Goal: Contribute content: Contribute content

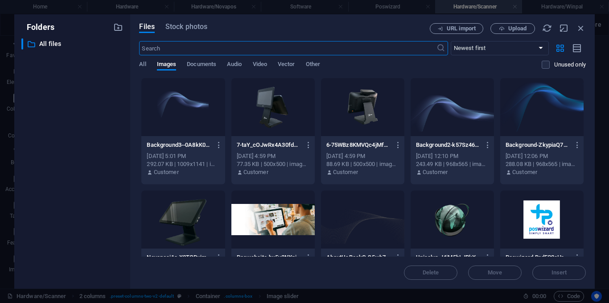
select select "ms"
select select "s"
select select "progressive"
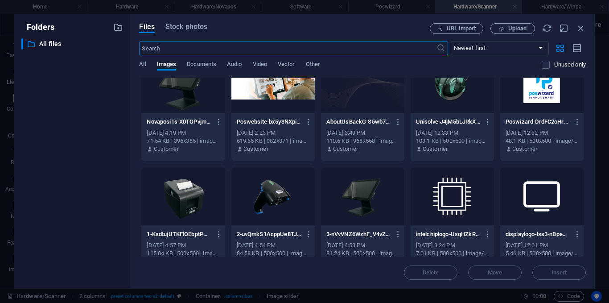
scroll to position [131, 0]
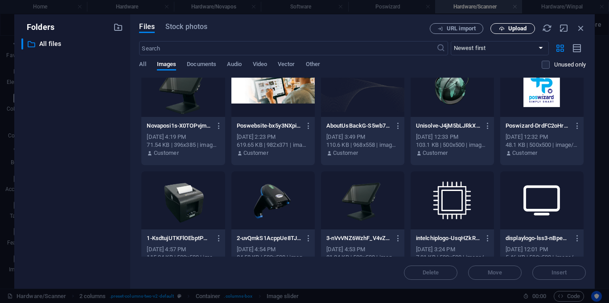
click at [518, 29] on span "Upload" at bounding box center [517, 28] width 18 height 5
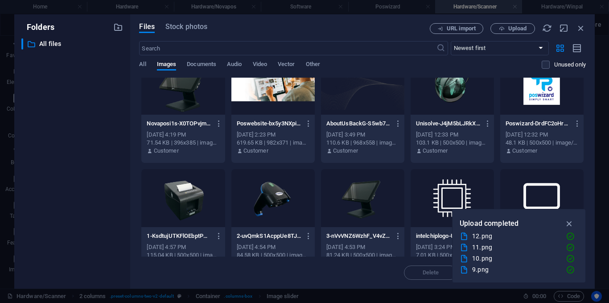
scroll to position [244, 0]
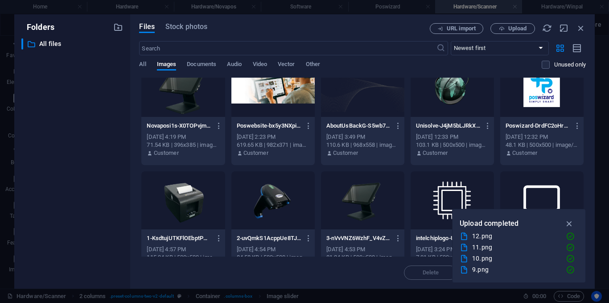
click at [271, 190] on div at bounding box center [272, 200] width 83 height 58
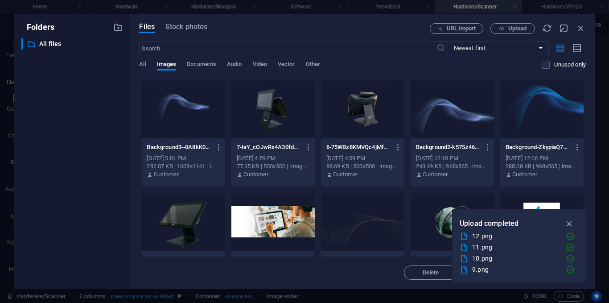
scroll to position [21, 0]
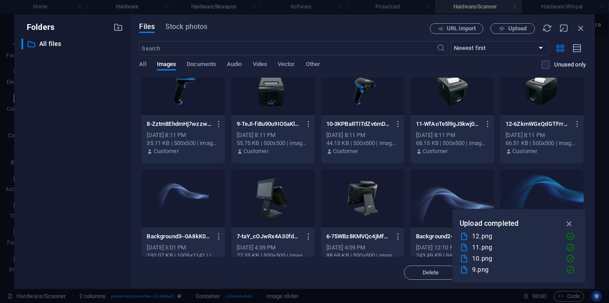
click at [569, 221] on icon "button" at bounding box center [569, 223] width 10 height 10
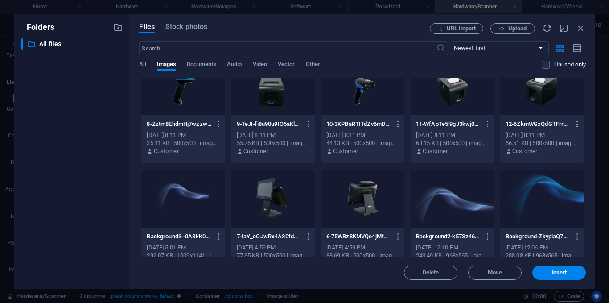
click at [357, 97] on div at bounding box center [362, 86] width 83 height 58
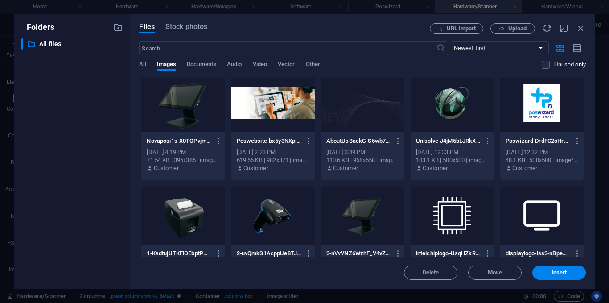
scroll to position [267, 0]
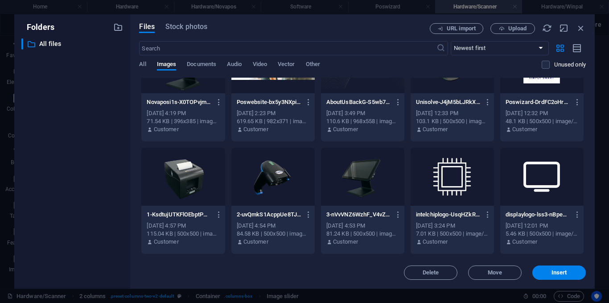
click at [283, 183] on div at bounding box center [272, 176] width 83 height 58
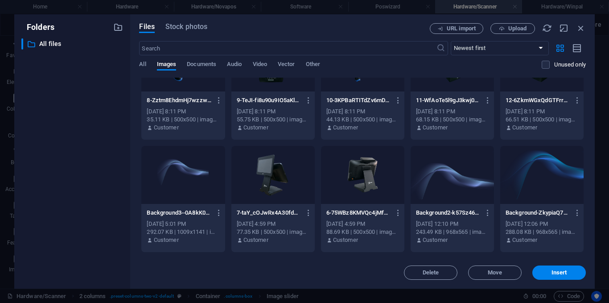
scroll to position [0, 0]
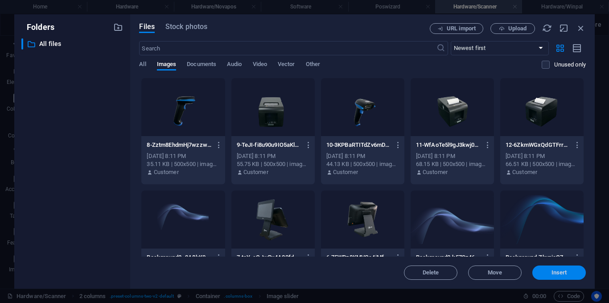
drag, startPoint x: 557, startPoint y: 271, endPoint x: 389, endPoint y: 262, distance: 167.8
click at [557, 271] on span "Insert" at bounding box center [559, 272] width 16 height 5
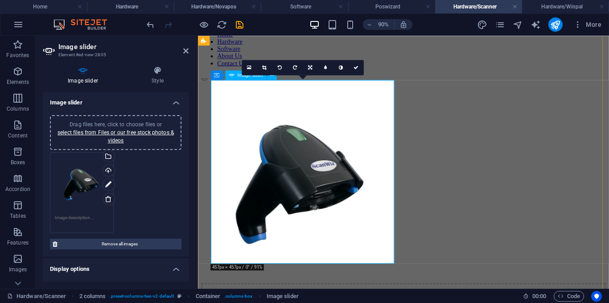
scroll to position [45, 0]
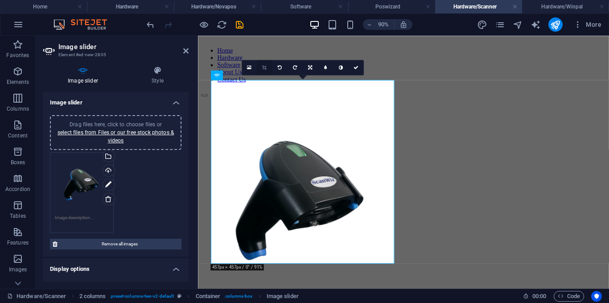
click at [262, 67] on icon at bounding box center [264, 67] width 4 height 5
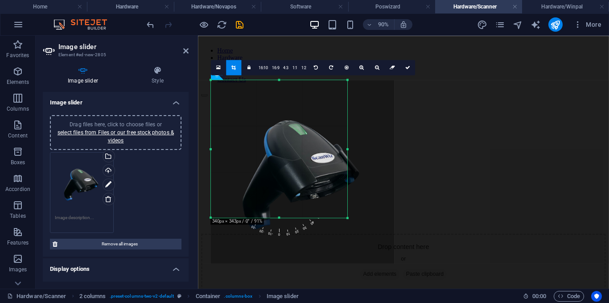
drag, startPoint x: 396, startPoint y: 263, endPoint x: 343, endPoint y: 211, distance: 74.1
click at [343, 211] on div "180 170 160 150 140 130 120 110 100 90 80 70 60 50 40 30 20 10 0 -10 -20 -30 -4…" at bounding box center [279, 149] width 136 height 138
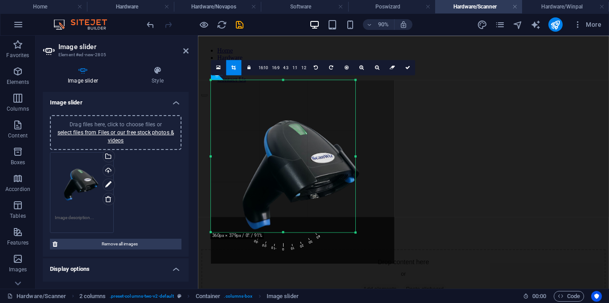
drag, startPoint x: 346, startPoint y: 215, endPoint x: 318, endPoint y: 201, distance: 31.5
click at [353, 230] on div at bounding box center [355, 232] width 5 height 5
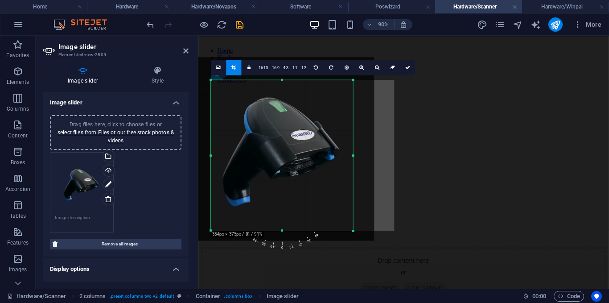
drag, startPoint x: 309, startPoint y: 178, endPoint x: 287, endPoint y: 153, distance: 33.8
click at [287, 153] on div at bounding box center [282, 148] width 183 height 183
drag, startPoint x: 353, startPoint y: 233, endPoint x: 348, endPoint y: 225, distance: 9.5
click at [348, 225] on div at bounding box center [347, 223] width 5 height 5
click at [405, 63] on link at bounding box center [407, 67] width 15 height 15
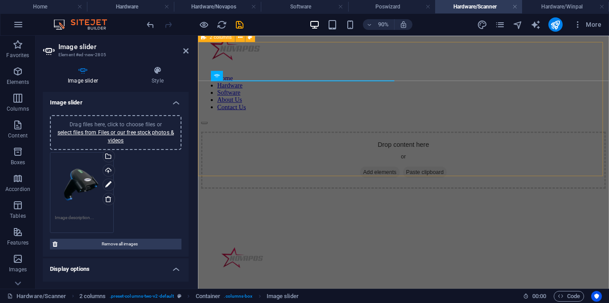
scroll to position [0, 0]
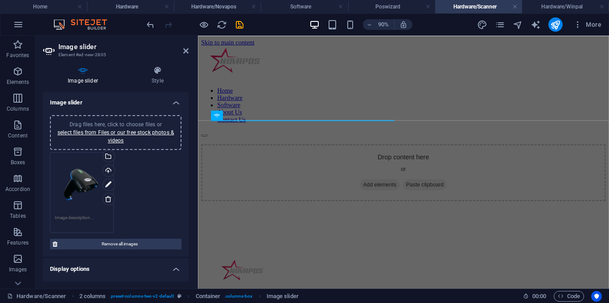
click at [185, 55] on header "Image slider Element #ed-new-2805" at bounding box center [116, 47] width 146 height 23
click at [185, 53] on icon at bounding box center [185, 50] width 5 height 7
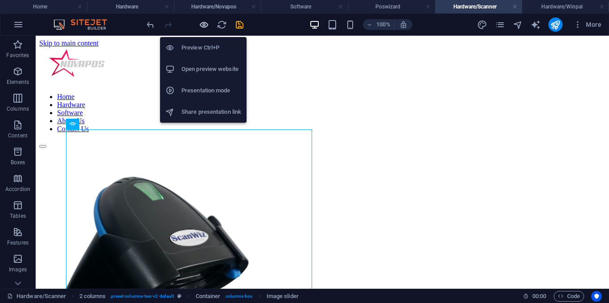
click at [205, 26] on icon "button" at bounding box center [204, 25] width 10 height 10
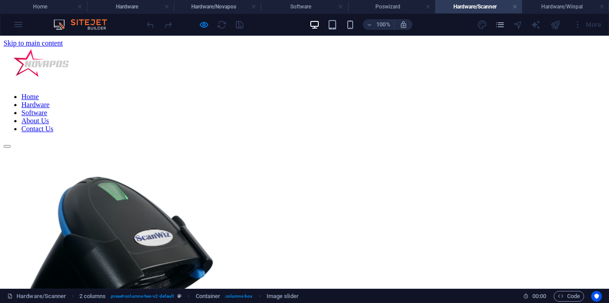
click at [49, 101] on link "Hardware" at bounding box center [35, 105] width 28 height 8
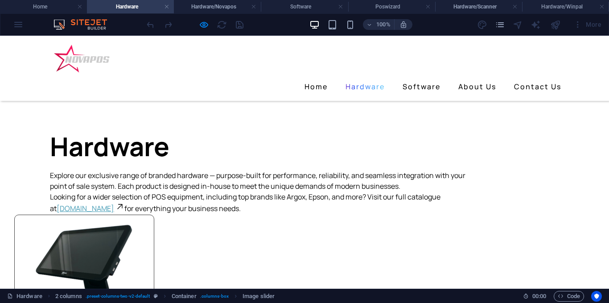
scroll to position [89, 0]
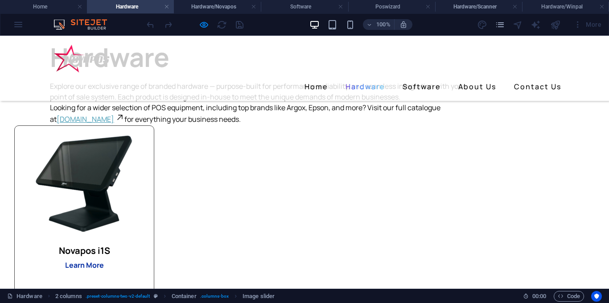
click at [104, 264] on strong "Learn More" at bounding box center [84, 265] width 39 height 10
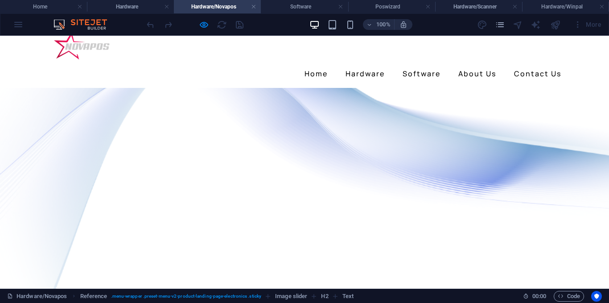
scroll to position [0, 0]
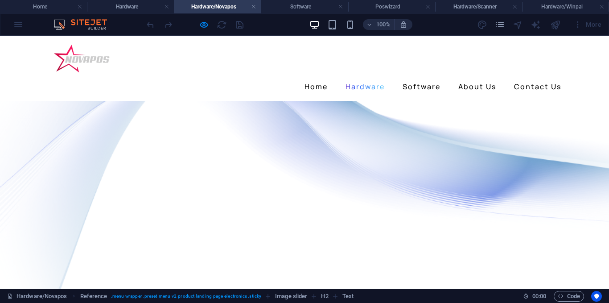
click at [372, 79] on link "Hardware" at bounding box center [365, 86] width 46 height 14
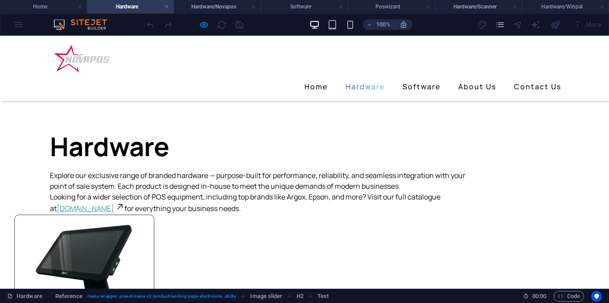
scroll to position [89, 0]
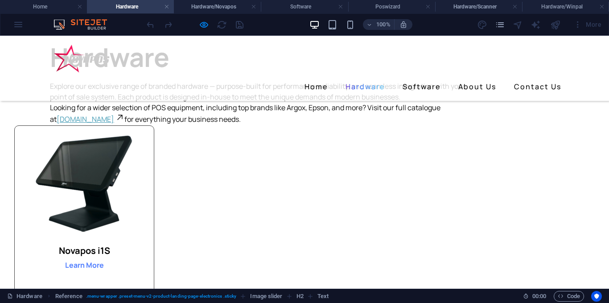
click at [485, 7] on h4 "Hardware/Scanner" at bounding box center [478, 7] width 87 height 10
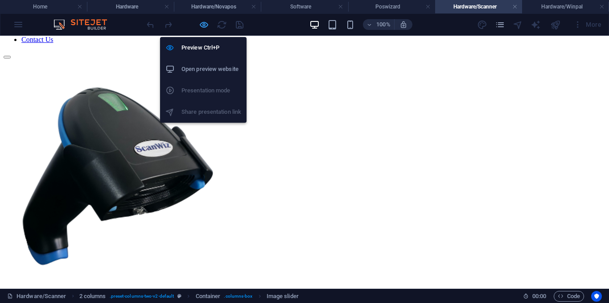
click at [205, 25] on icon "button" at bounding box center [204, 25] width 10 height 10
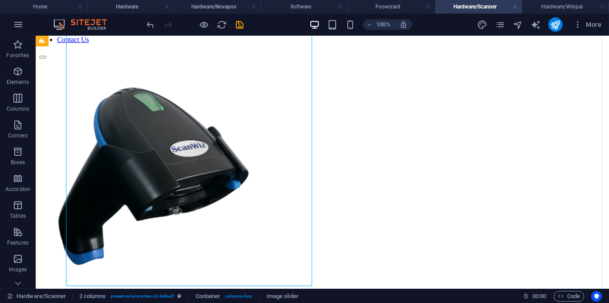
scroll to position [134, 0]
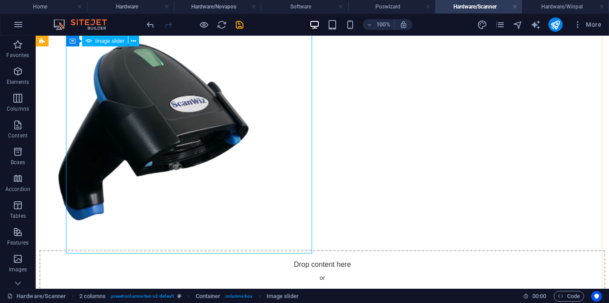
click at [192, 124] on img "1/1" at bounding box center [150, 130] width 223 height 233
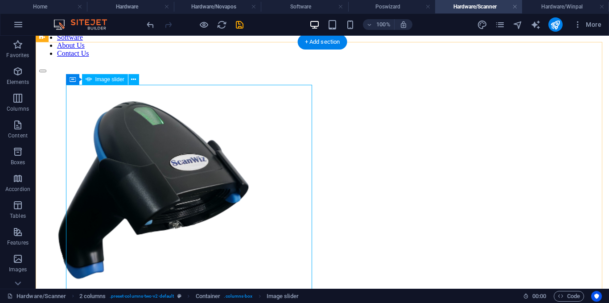
scroll to position [89, 0]
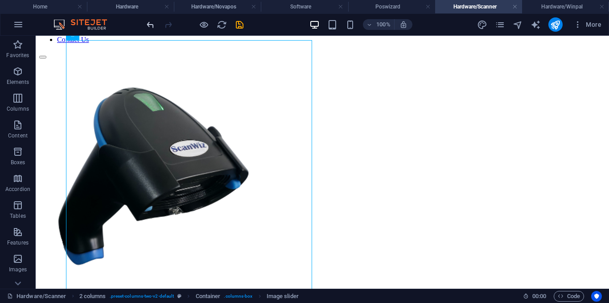
click at [147, 25] on icon "undo" at bounding box center [150, 25] width 10 height 10
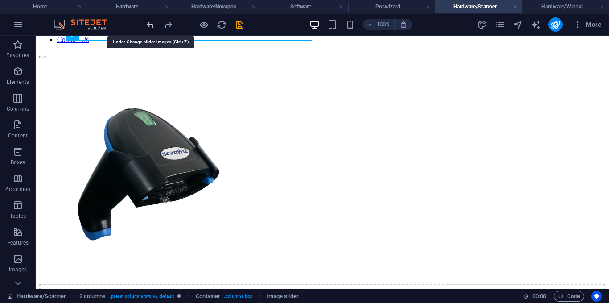
click at [147, 25] on icon "undo" at bounding box center [150, 25] width 10 height 10
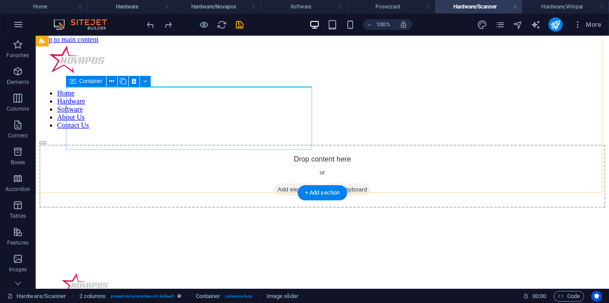
scroll to position [0, 0]
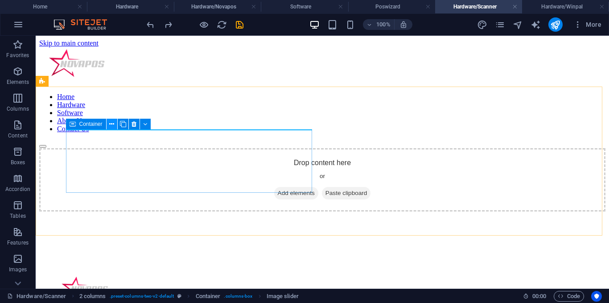
click at [115, 123] on button at bounding box center [111, 124] width 11 height 11
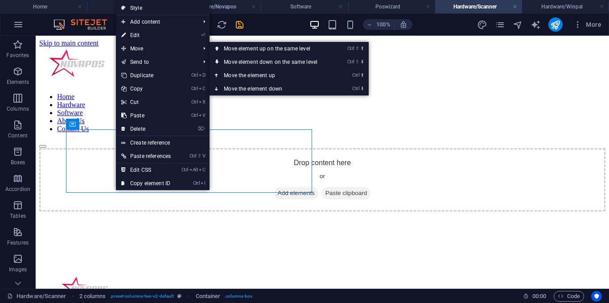
click at [135, 29] on link "⏎ Edit" at bounding box center [146, 35] width 60 height 13
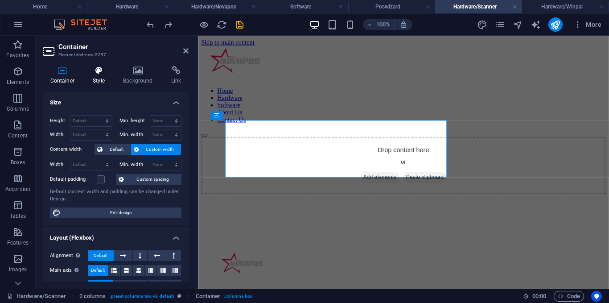
click at [106, 78] on h4 "Style" at bounding box center [101, 75] width 30 height 19
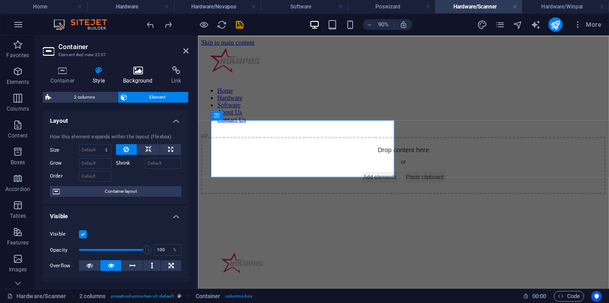
click at [122, 75] on h4 "Background" at bounding box center [140, 75] width 48 height 19
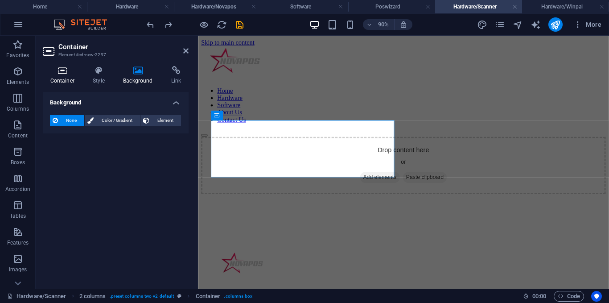
click at [65, 70] on icon at bounding box center [62, 70] width 39 height 9
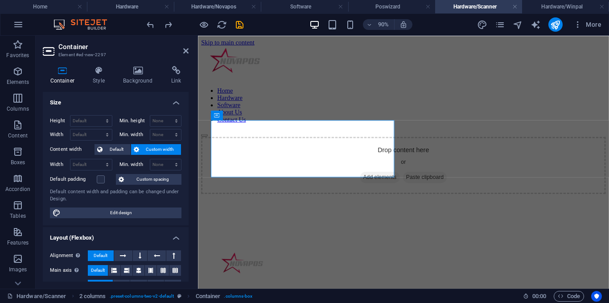
click at [68, 55] on h3 "Element #ed-new-2297" at bounding box center [114, 55] width 112 height 8
click at [188, 49] on icon at bounding box center [185, 50] width 5 height 7
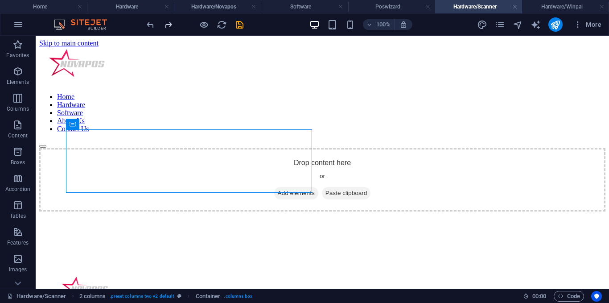
click at [168, 26] on icon "redo" at bounding box center [168, 25] width 10 height 10
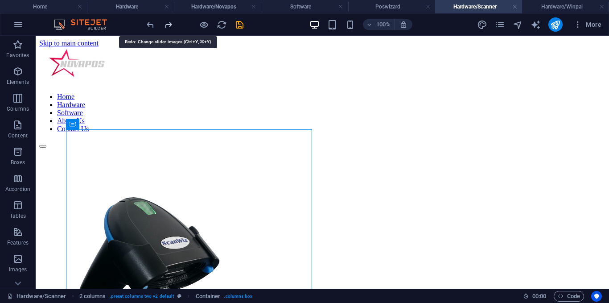
click at [168, 26] on icon "redo" at bounding box center [168, 25] width 10 height 10
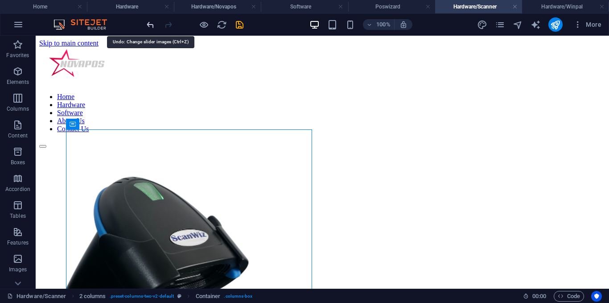
click at [151, 26] on icon "undo" at bounding box center [150, 25] width 10 height 10
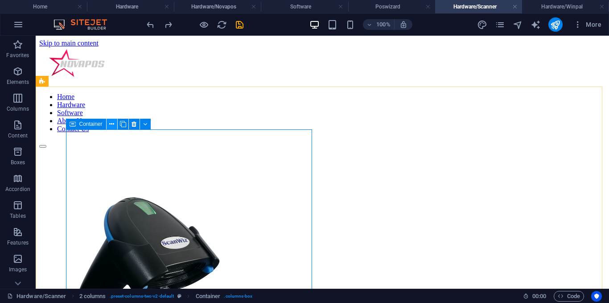
click at [111, 125] on icon at bounding box center [111, 123] width 5 height 9
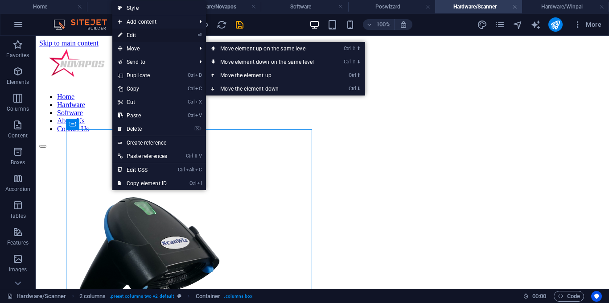
click at [140, 37] on link "⏎ Edit" at bounding box center [142, 35] width 60 height 13
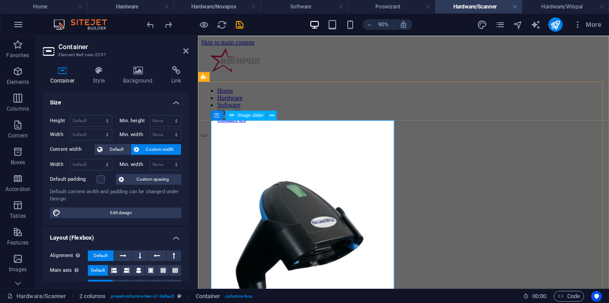
click at [274, 179] on img "1/1" at bounding box center [312, 259] width 223 height 223
click at [275, 115] on button at bounding box center [272, 115] width 10 height 10
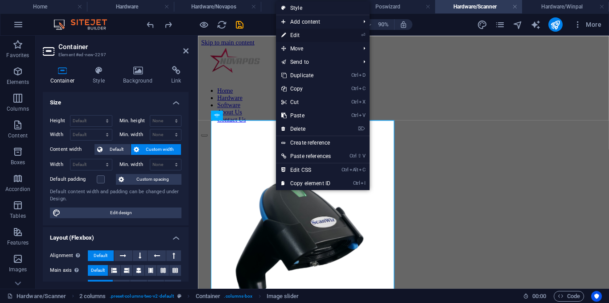
click at [301, 37] on link "⏎ Edit" at bounding box center [306, 35] width 60 height 13
select select "ms"
select select "s"
select select "progressive"
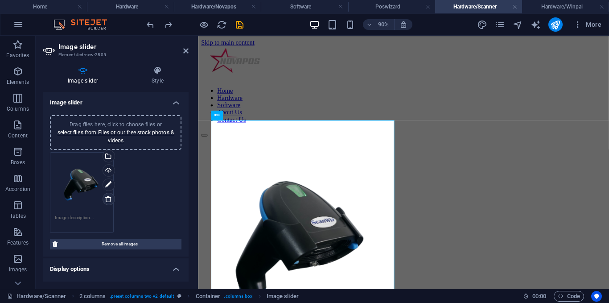
click at [109, 194] on link at bounding box center [108, 198] width 12 height 12
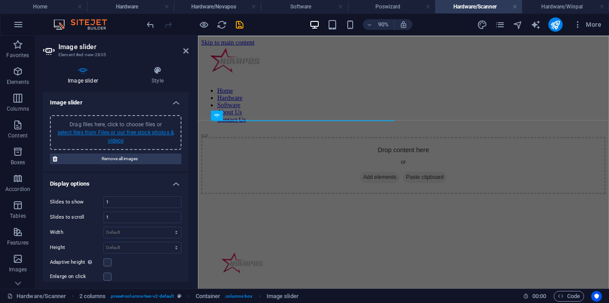
click at [120, 130] on link "select files from Files or our free stock photos & videos" at bounding box center [115, 136] width 116 height 14
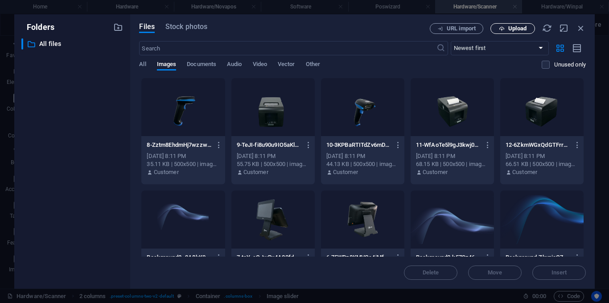
click at [505, 30] on span "Upload" at bounding box center [512, 29] width 37 height 6
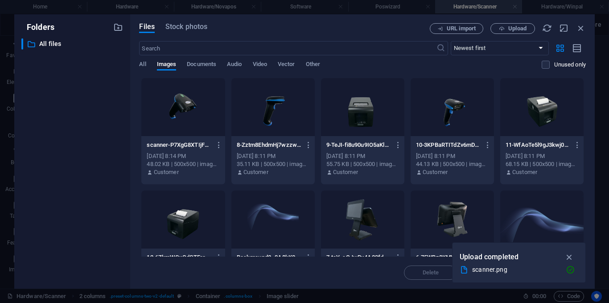
click at [187, 114] on div at bounding box center [182, 107] width 83 height 58
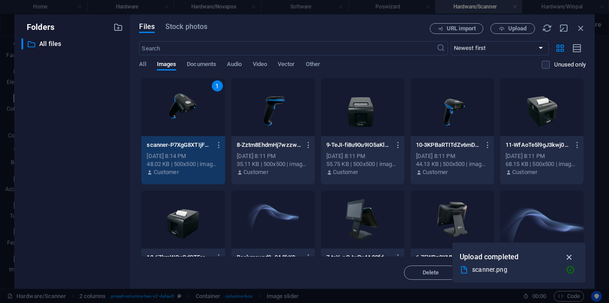
click at [565, 257] on icon "button" at bounding box center [569, 257] width 10 height 10
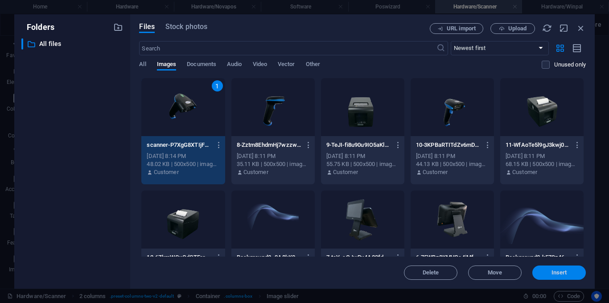
click at [560, 272] on span "Insert" at bounding box center [559, 272] width 16 height 5
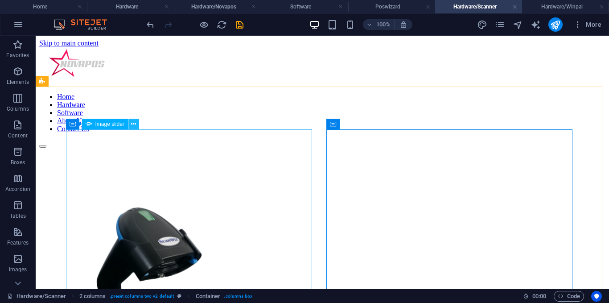
click at [137, 125] on button at bounding box center [133, 124] width 11 height 11
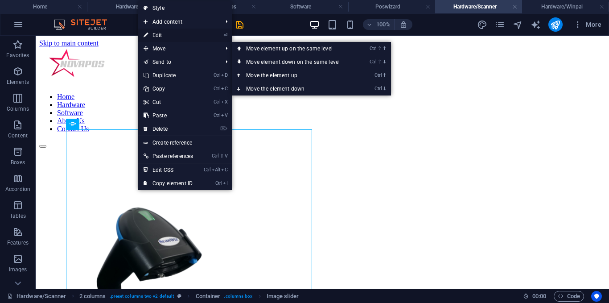
click at [164, 33] on link "⏎ Edit" at bounding box center [168, 35] width 60 height 13
select select "ms"
select select "s"
select select "progressive"
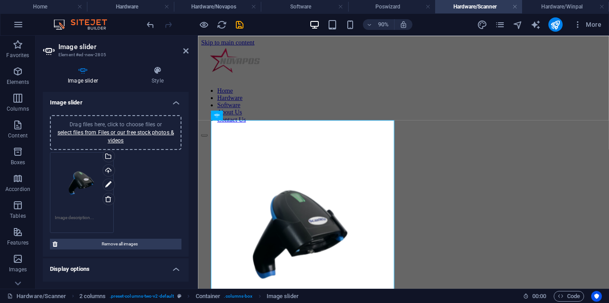
click at [112, 128] on div "Drag files here, click to choose files or select files from Files or our free s…" at bounding box center [115, 132] width 121 height 24
click at [108, 137] on link "select files from Files or our free stock photos & videos" at bounding box center [115, 136] width 116 height 14
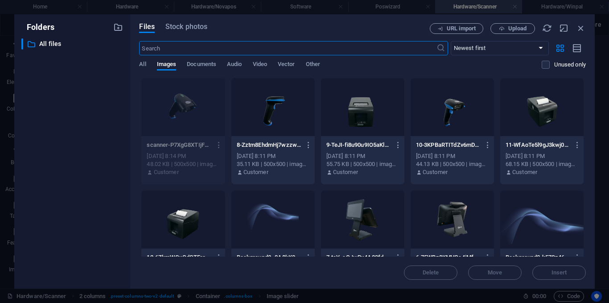
click at [447, 125] on div at bounding box center [451, 107] width 83 height 58
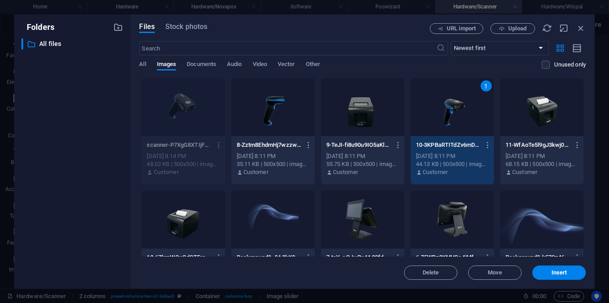
click at [262, 111] on div at bounding box center [272, 107] width 83 height 58
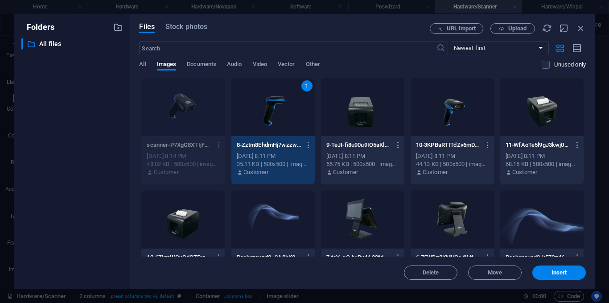
click at [447, 113] on div at bounding box center [451, 107] width 83 height 58
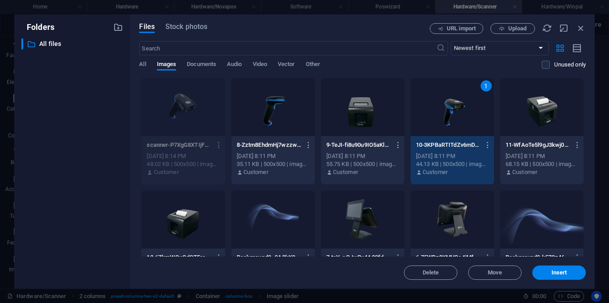
click at [279, 131] on div at bounding box center [272, 107] width 83 height 58
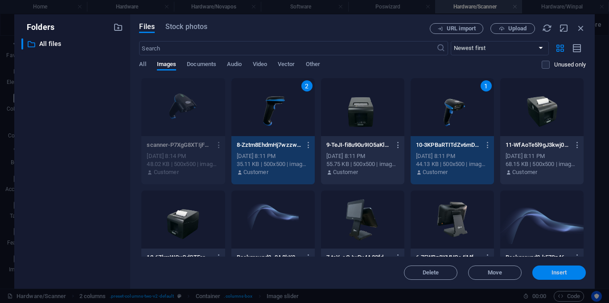
drag, startPoint x: 547, startPoint y: 272, endPoint x: 387, endPoint y: 261, distance: 160.3
click at [547, 272] on span "Insert" at bounding box center [559, 272] width 46 height 5
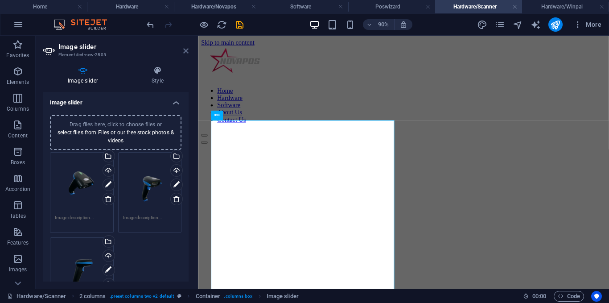
click at [186, 52] on icon at bounding box center [185, 50] width 5 height 7
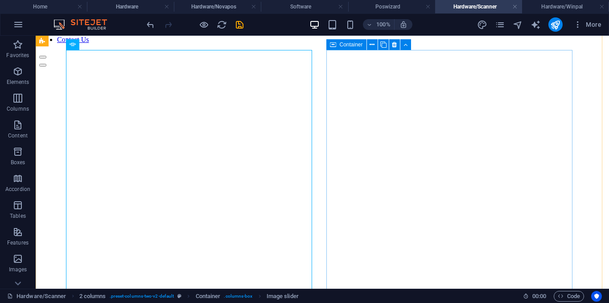
scroll to position [45, 0]
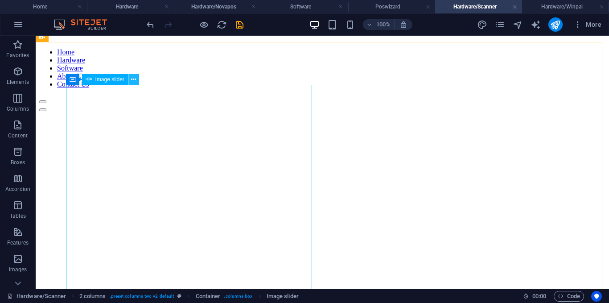
click at [138, 80] on button at bounding box center [133, 79] width 11 height 11
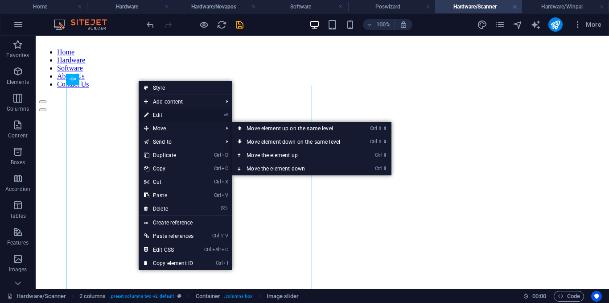
click at [161, 117] on link "⏎ Edit" at bounding box center [169, 114] width 60 height 13
select select "ms"
select select "s"
select select "progressive"
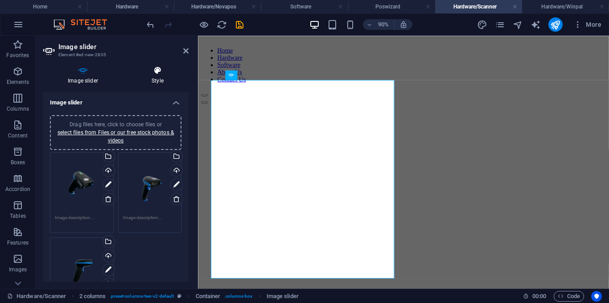
click at [156, 77] on h4 "Style" at bounding box center [158, 75] width 62 height 19
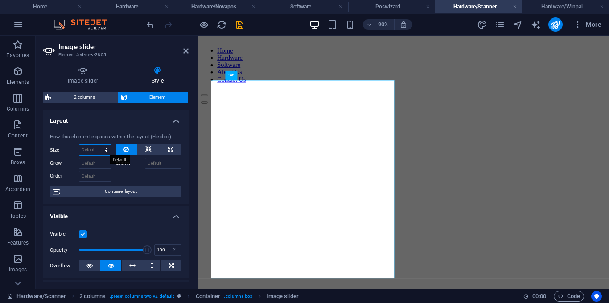
click at [92, 151] on select "Default auto px % 1/1 1/2 1/3 1/4 1/5 1/6 1/7 1/8 1/9 1/10" at bounding box center [95, 149] width 32 height 11
click at [86, 90] on div "Image slider Style Image slider Drag files here, click to choose files or selec…" at bounding box center [116, 173] width 146 height 215
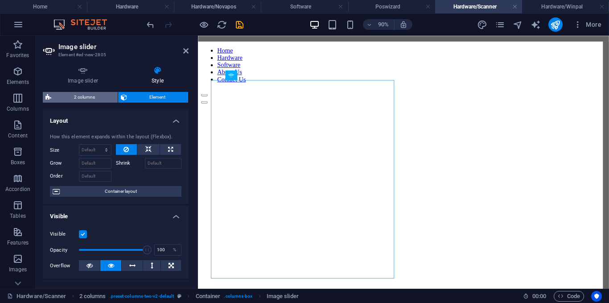
click at [86, 98] on span "2 columns" at bounding box center [84, 97] width 61 height 11
select select "rem"
select select "preset-columns-two-v2-default"
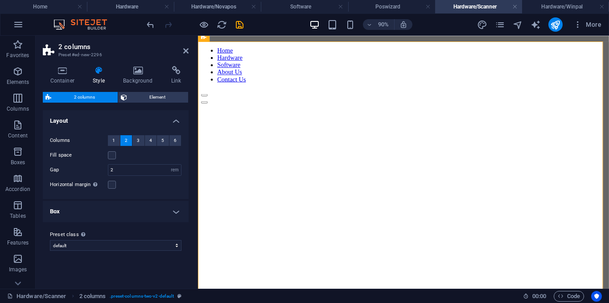
drag, startPoint x: 176, startPoint y: 95, endPoint x: 98, endPoint y: 82, distance: 79.2
click at [174, 93] on span "Element" at bounding box center [158, 97] width 56 height 11
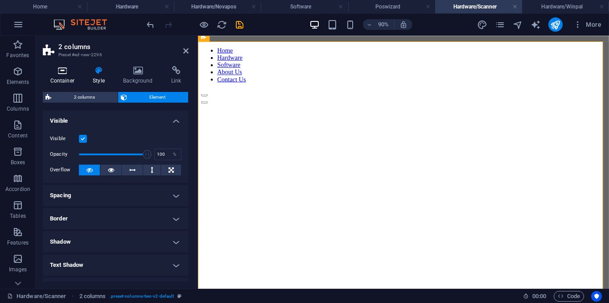
click at [72, 71] on icon at bounding box center [62, 70] width 39 height 9
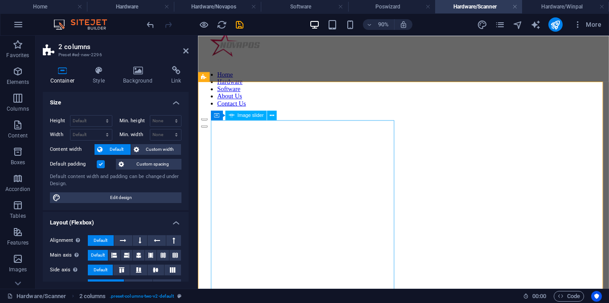
scroll to position [0, 0]
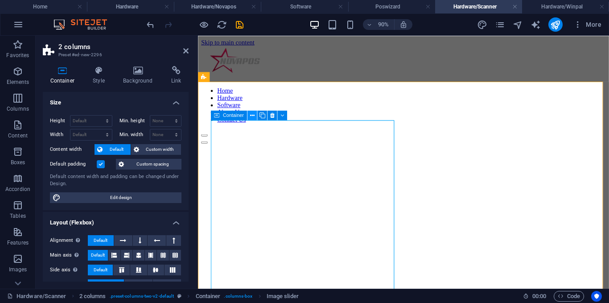
click at [251, 117] on icon at bounding box center [252, 115] width 4 height 8
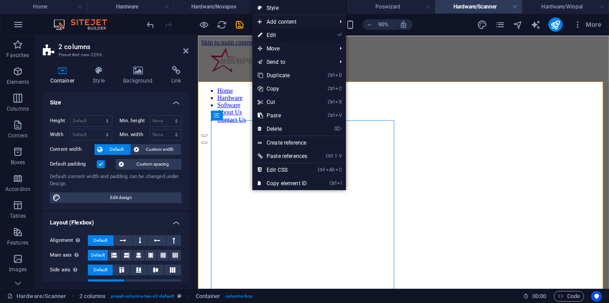
click at [267, 35] on link "⏎ Edit" at bounding box center [282, 35] width 60 height 13
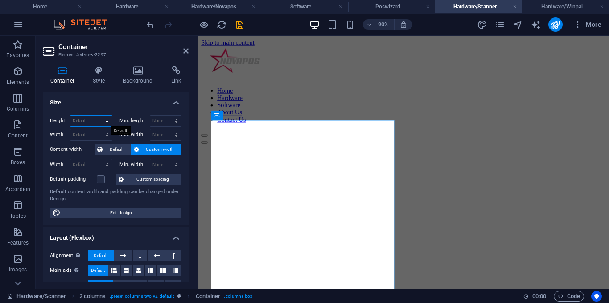
click at [101, 123] on select "Default px rem % vh vw" at bounding box center [90, 120] width 41 height 11
select select "px"
click at [98, 115] on select "Default px rem % vh vw" at bounding box center [90, 120] width 41 height 11
type input "494"
click at [92, 129] on select "Default px rem % em vh vw" at bounding box center [90, 134] width 41 height 11
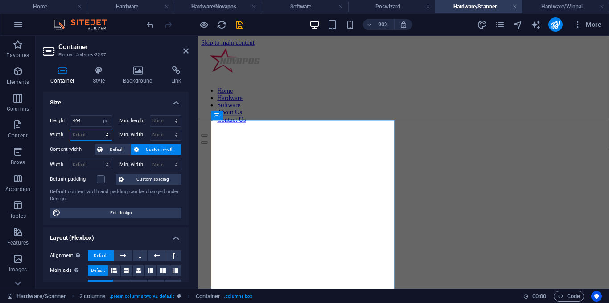
select select "px"
click at [98, 129] on select "Default px rem % em vh vw" at bounding box center [90, 134] width 41 height 11
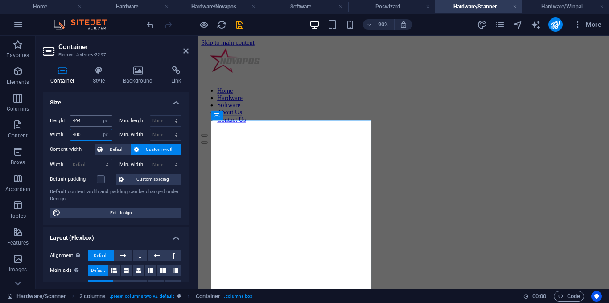
type input "400"
click at [94, 123] on input "494" at bounding box center [90, 120] width 41 height 11
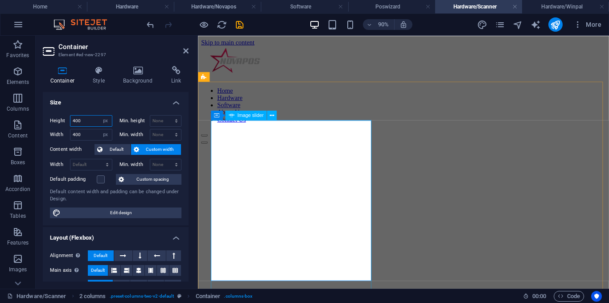
type input "400"
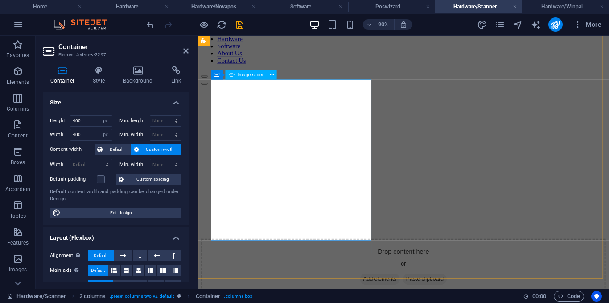
scroll to position [45, 0]
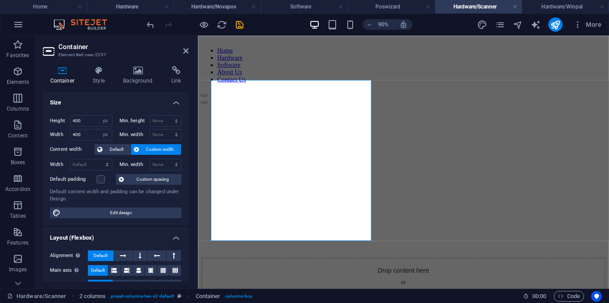
click at [182, 48] on h2 "Container" at bounding box center [123, 47] width 130 height 8
click at [186, 51] on icon at bounding box center [185, 50] width 5 height 7
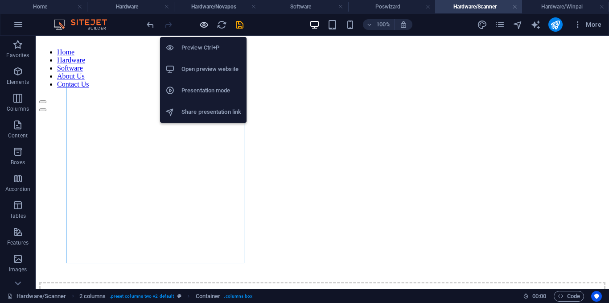
click at [205, 26] on icon "button" at bounding box center [204, 25] width 10 height 10
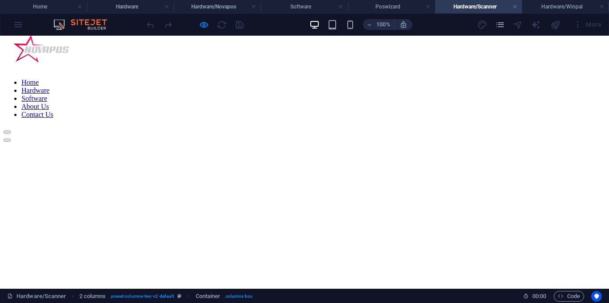
scroll to position [0, 0]
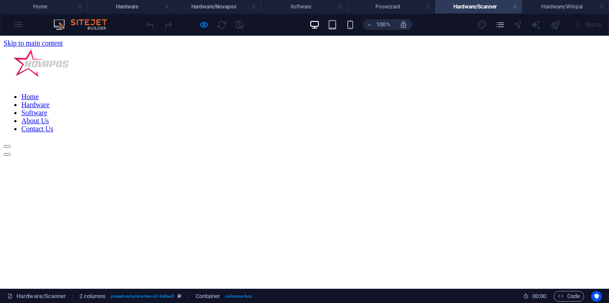
drag, startPoint x: 372, startPoint y: 62, endPoint x: 355, endPoint y: 97, distance: 38.5
click at [49, 101] on link "Hardware" at bounding box center [35, 105] width 28 height 8
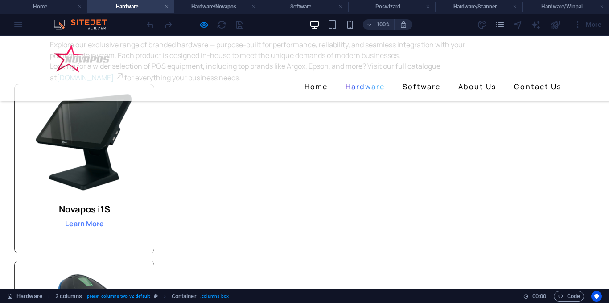
scroll to position [178, 0]
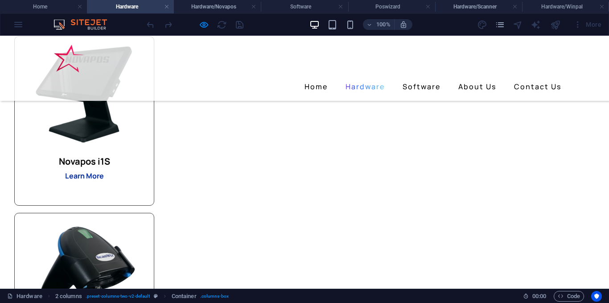
click at [104, 174] on strong "Learn More" at bounding box center [84, 176] width 39 height 10
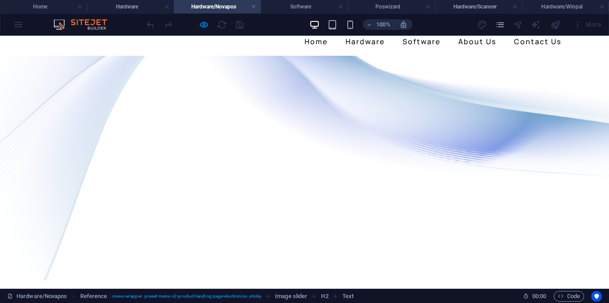
scroll to position [45, 0]
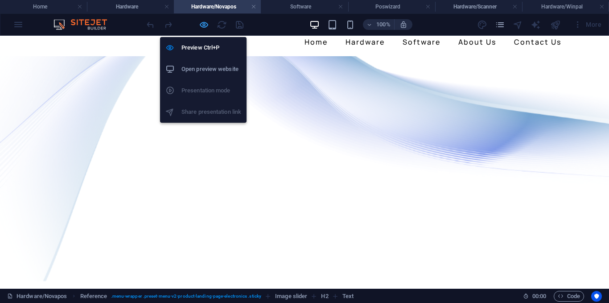
click at [202, 26] on icon "button" at bounding box center [204, 25] width 10 height 10
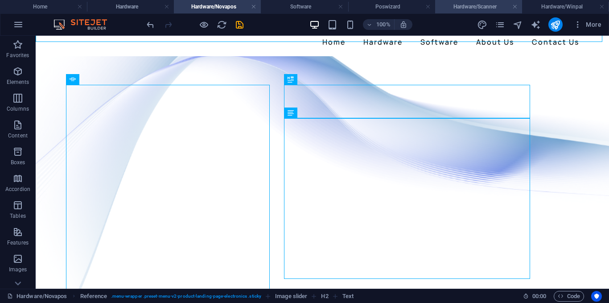
click at [485, 8] on h4 "Hardware/Scanner" at bounding box center [478, 7] width 87 height 10
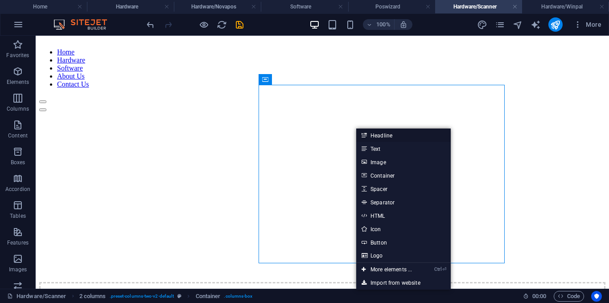
click at [380, 137] on link "Headline" at bounding box center [403, 134] width 94 height 13
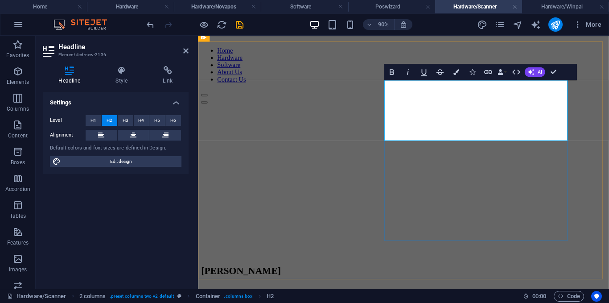
drag, startPoint x: 524, startPoint y: 139, endPoint x: 409, endPoint y: 144, distance: 116.0
click at [409, 291] on h2 "[PERSON_NAME]" at bounding box center [425, 297] width 449 height 12
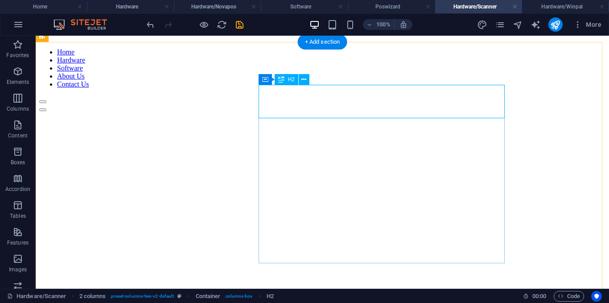
click at [409, 291] on div "Scanwiz" at bounding box center [322, 297] width 566 height 12
click at [303, 81] on icon at bounding box center [303, 79] width 5 height 9
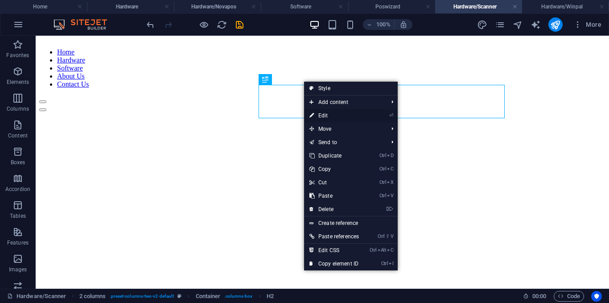
click at [328, 113] on link "⏎ Edit" at bounding box center [334, 115] width 60 height 13
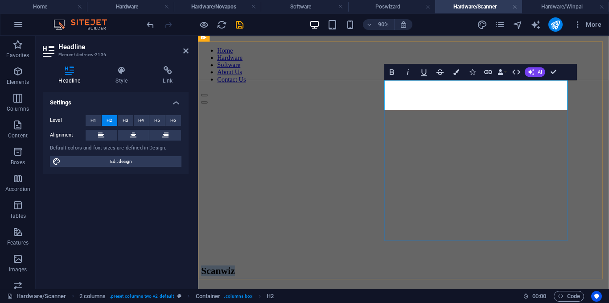
click at [528, 291] on h2 "Scanwiz" at bounding box center [425, 297] width 449 height 12
click at [123, 70] on icon at bounding box center [122, 70] width 44 height 9
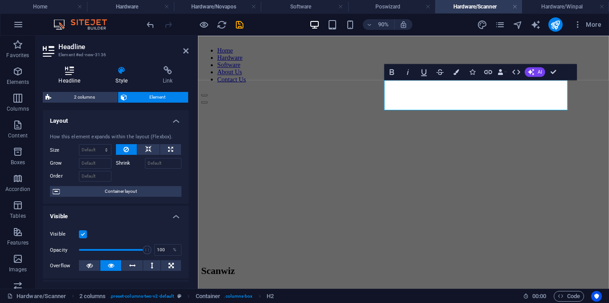
click at [82, 71] on icon at bounding box center [69, 70] width 53 height 9
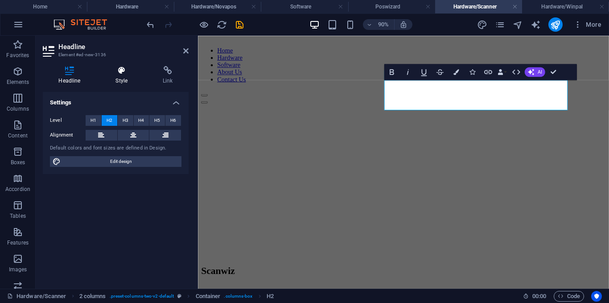
click at [125, 83] on h4 "Style" at bounding box center [123, 75] width 47 height 19
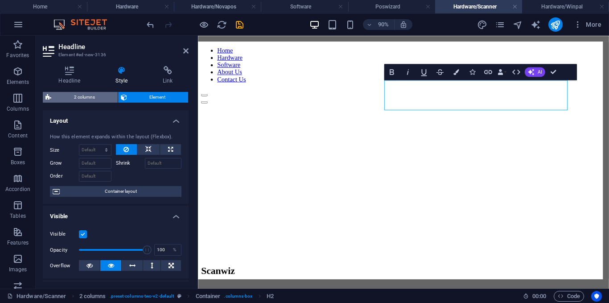
click at [79, 94] on span "2 columns" at bounding box center [84, 97] width 61 height 11
select select "rem"
select select "preset-columns-two-v2-default"
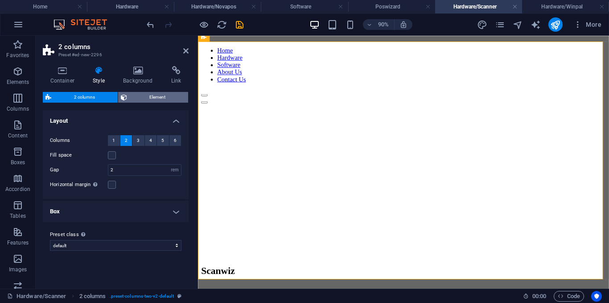
click at [141, 94] on span "Element" at bounding box center [158, 97] width 56 height 11
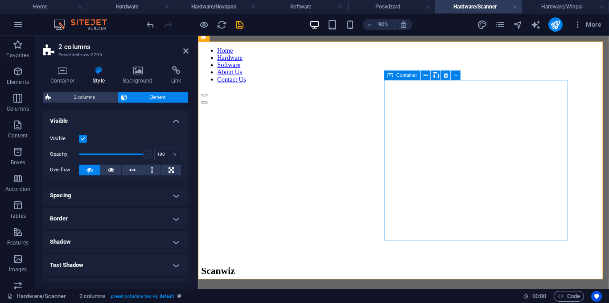
click at [516, 291] on div "Scanwiz" at bounding box center [425, 297] width 449 height 12
click at [426, 74] on icon at bounding box center [425, 75] width 4 height 8
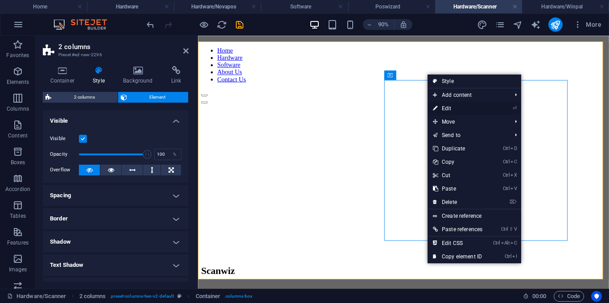
click at [445, 109] on link "⏎ Edit" at bounding box center [457, 108] width 60 height 13
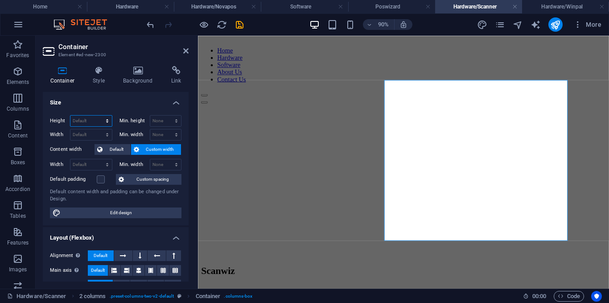
click at [79, 121] on select "Default px rem % vh vw" at bounding box center [90, 120] width 41 height 11
select select "px"
click at [98, 115] on select "Default px rem % vh vw" at bounding box center [90, 120] width 41 height 11
type input "400"
click at [84, 135] on select "Default px rem % em vh vw" at bounding box center [90, 134] width 41 height 11
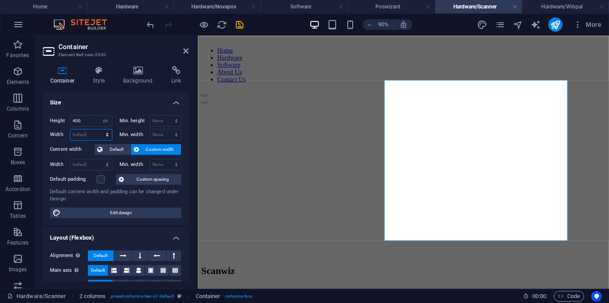
select select "px"
click at [98, 129] on select "Default px rem % em vh vw" at bounding box center [90, 134] width 41 height 11
click at [86, 138] on input "457" at bounding box center [90, 134] width 41 height 11
click at [86, 135] on input "457" at bounding box center [90, 134] width 41 height 11
type input "4"
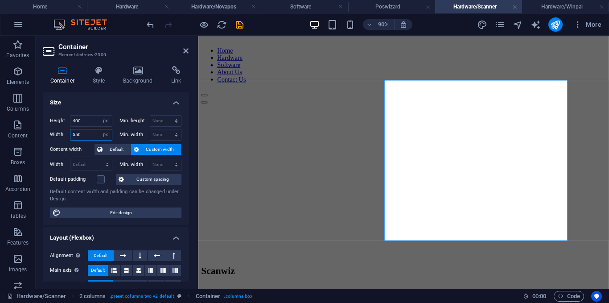
type input "550"
click at [188, 49] on aside "Container Element #ed-new-2300 Container Style Background Link Size Height 400 …" at bounding box center [117, 162] width 162 height 253
click at [184, 52] on icon at bounding box center [185, 50] width 5 height 7
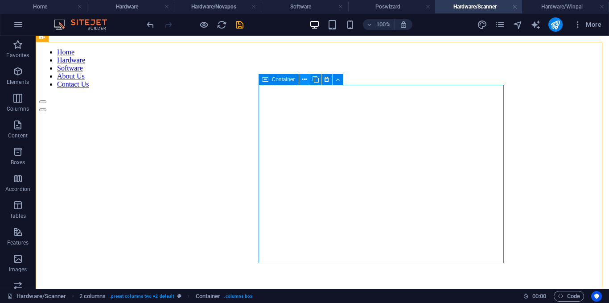
click at [302, 81] on icon at bounding box center [304, 79] width 5 height 9
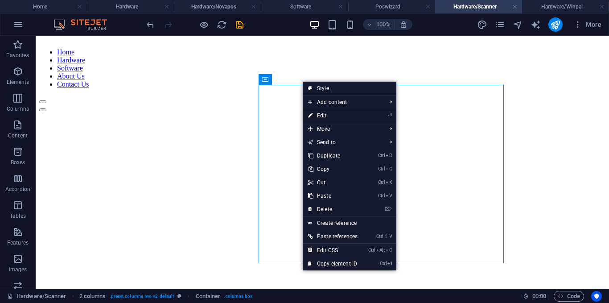
click at [324, 112] on link "⏎ Edit" at bounding box center [333, 115] width 60 height 13
select select "px"
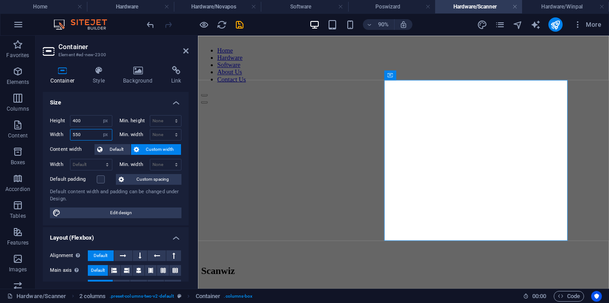
click at [99, 131] on select "Default px rem % em vh vw" at bounding box center [105, 134] width 12 height 11
click at [90, 132] on input "550" at bounding box center [90, 134] width 41 height 11
type input "5"
type input "600"
click at [184, 48] on icon at bounding box center [185, 50] width 5 height 7
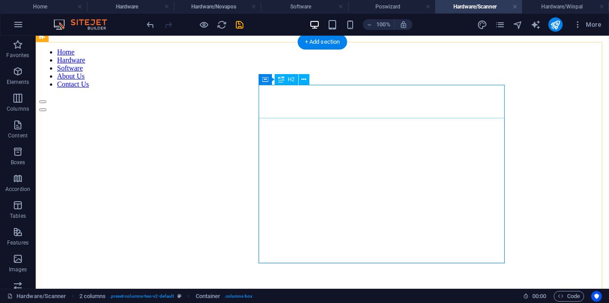
click at [307, 291] on div "Scanwiz" at bounding box center [172, 297] width 267 height 12
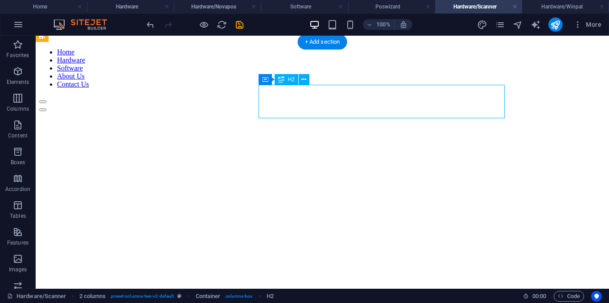
click at [307, 291] on div "Scanwiz" at bounding box center [172, 297] width 267 height 12
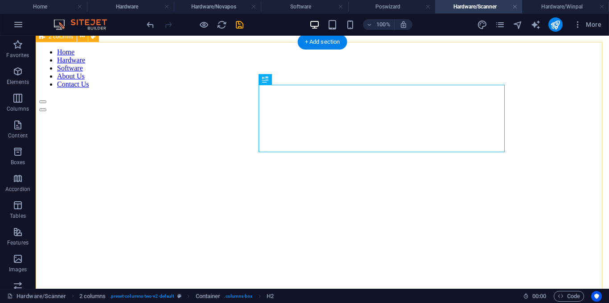
drag, startPoint x: 506, startPoint y: 180, endPoint x: 523, endPoint y: 177, distance: 16.8
click at [507, 180] on div "Scanwiz Barcode Scanner" at bounding box center [322, 285] width 566 height 365
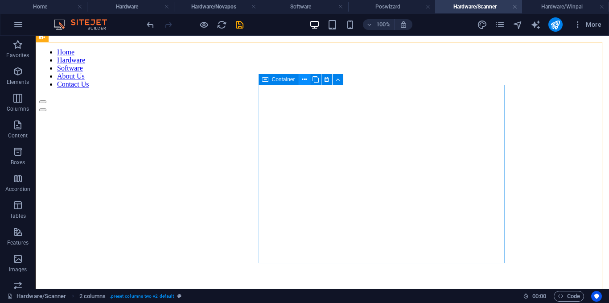
click at [301, 78] on button at bounding box center [304, 79] width 11 height 11
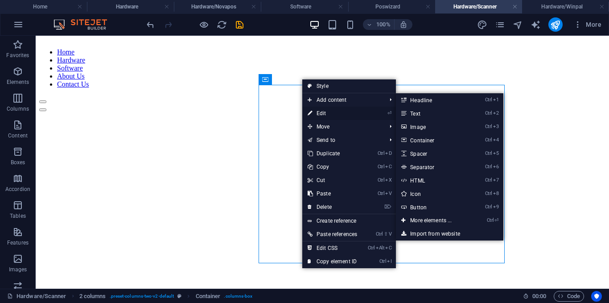
click at [323, 113] on link "⏎ Edit" at bounding box center [332, 112] width 60 height 13
select select "px"
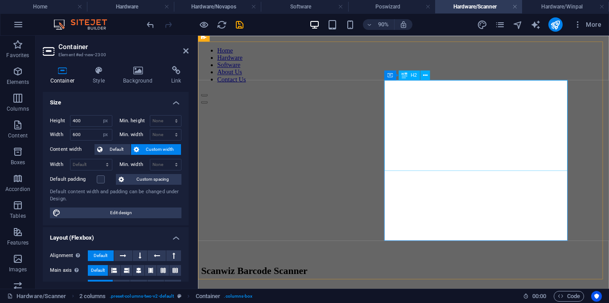
click at [414, 291] on div "Scanwiz Barcode Scanner" at bounding box center [334, 297] width 267 height 12
click at [413, 291] on div "Scanwiz Barcode Scanner" at bounding box center [334, 297] width 267 height 12
click at [410, 291] on div "Scanwiz Barcode Scanner" at bounding box center [334, 297] width 267 height 12
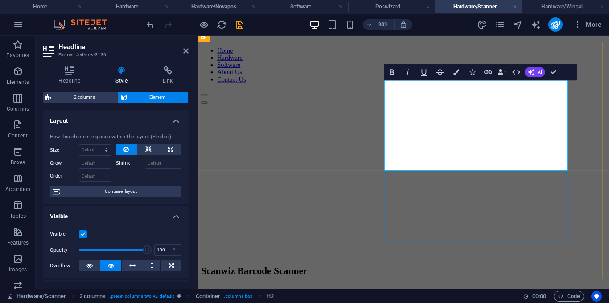
click at [413, 291] on h2 "Scanwiz Barcode Scanner" at bounding box center [334, 297] width 267 height 12
click at [455, 71] on icon "button" at bounding box center [456, 72] width 6 height 6
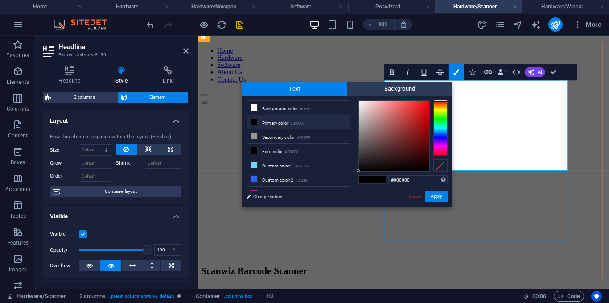
click at [469, 291] on h2 "Scanwiz Barcode Scanner" at bounding box center [334, 297] width 267 height 12
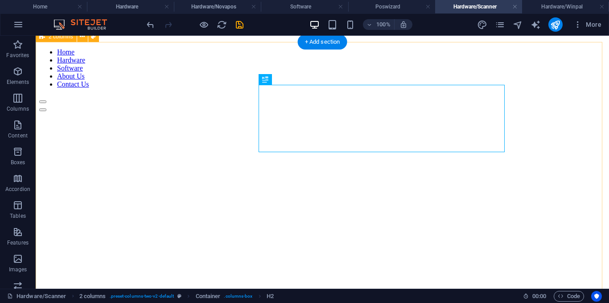
click at [539, 162] on div "Scanwiz Barcode Scanner" at bounding box center [322, 285] width 566 height 365
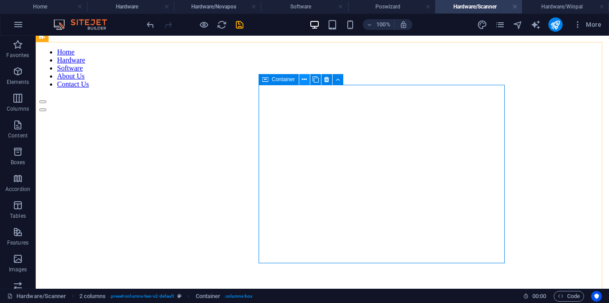
click at [305, 76] on icon at bounding box center [304, 79] width 5 height 9
click at [304, 82] on icon at bounding box center [304, 79] width 5 height 9
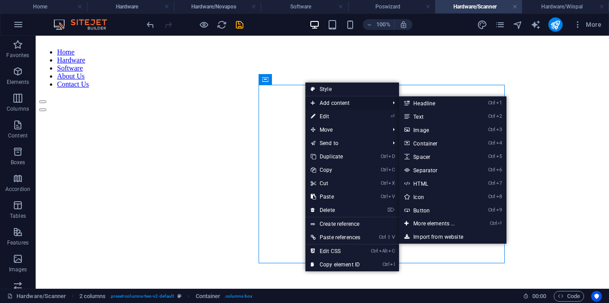
click at [327, 104] on span "Add content" at bounding box center [345, 102] width 80 height 13
click at [431, 119] on link "Ctrl 2 Text" at bounding box center [436, 116] width 74 height 13
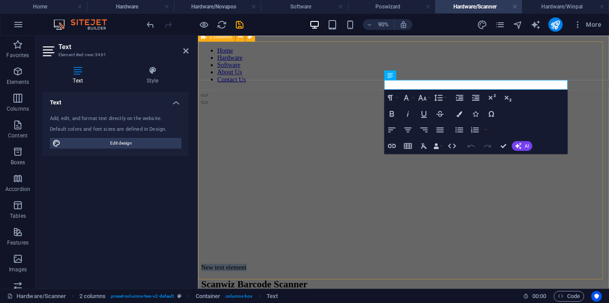
drag, startPoint x: 627, startPoint y: 179, endPoint x: 712, endPoint y: 140, distance: 93.9
click at [608, 165] on div "New text element Scanwiz Barcode Scanner" at bounding box center [425, 285] width 449 height 364
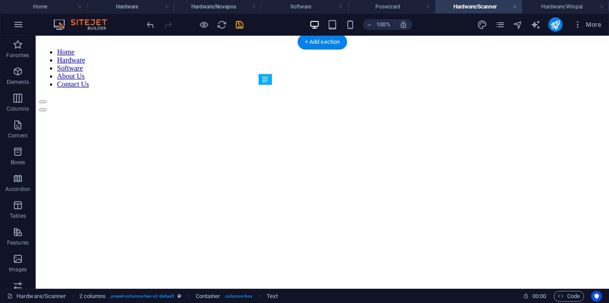
drag, startPoint x: 354, startPoint y: 89, endPoint x: 360, endPoint y: 161, distance: 72.0
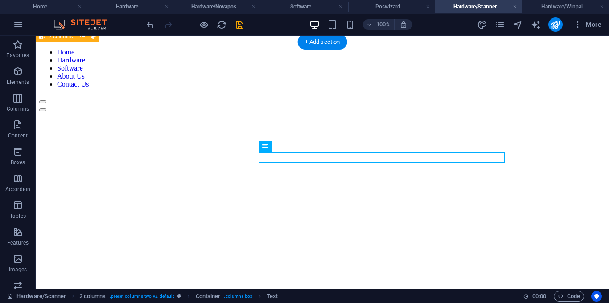
click at [527, 191] on div "Scanwiz Barcode Scanner New text element" at bounding box center [322, 285] width 566 height 365
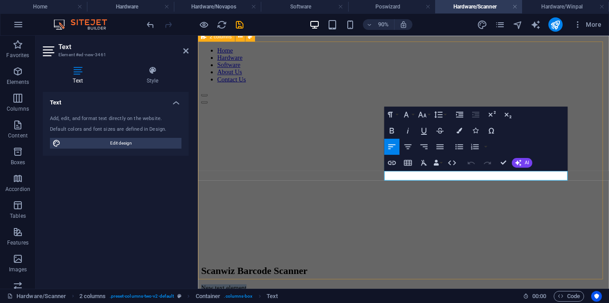
click at [551, 103] on div "Scanwiz Barcode Scanner New text element" at bounding box center [425, 285] width 449 height 365
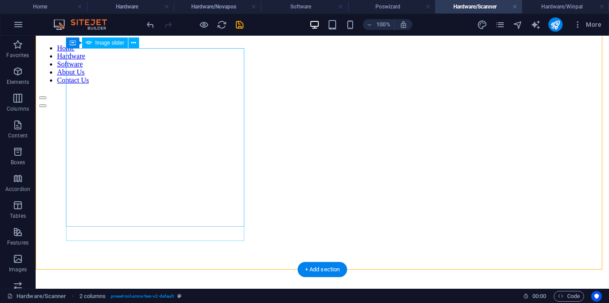
scroll to position [89, 0]
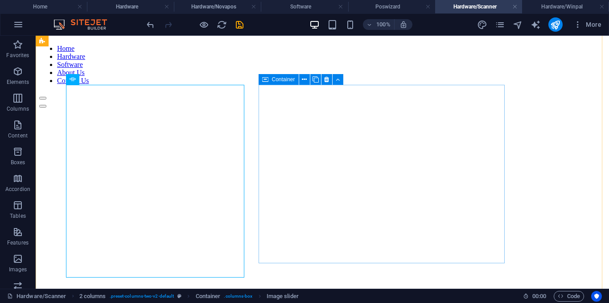
scroll to position [45, 0]
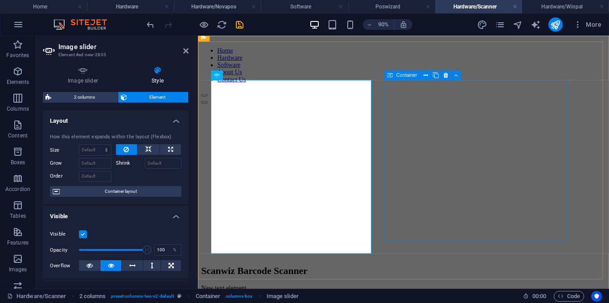
drag, startPoint x: 426, startPoint y: 198, endPoint x: 566, endPoint y: 182, distance: 141.2
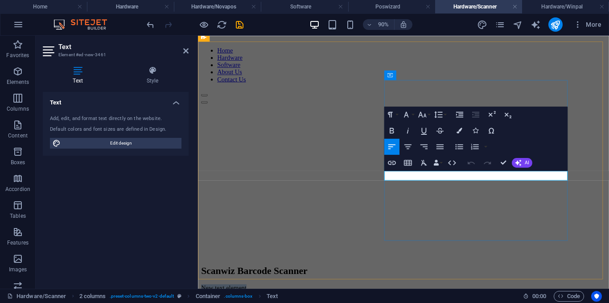
drag, startPoint x: 473, startPoint y: 193, endPoint x: 402, endPoint y: 195, distance: 71.3
click at [402, 195] on div "Scanwiz Barcode Scanner New text element" at bounding box center [425, 285] width 449 height 365
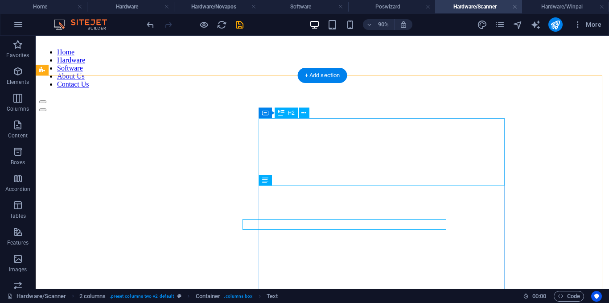
scroll to position [11, 0]
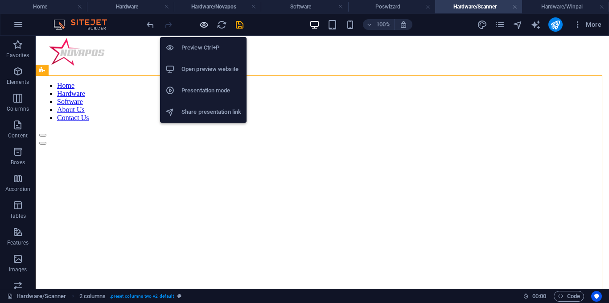
click at [204, 27] on icon "button" at bounding box center [204, 25] width 10 height 10
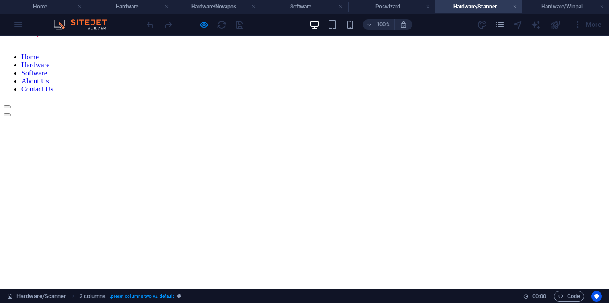
scroll to position [56, 0]
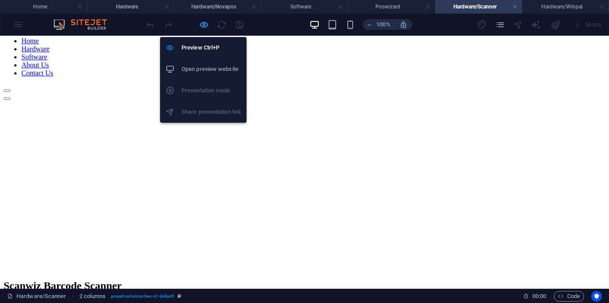
drag, startPoint x: 204, startPoint y: 22, endPoint x: 133, endPoint y: 126, distance: 125.1
click at [204, 22] on icon "button" at bounding box center [204, 25] width 10 height 10
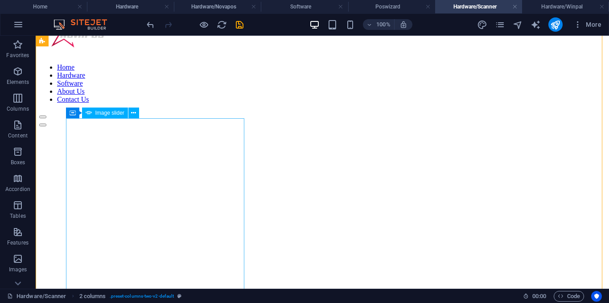
scroll to position [11, 0]
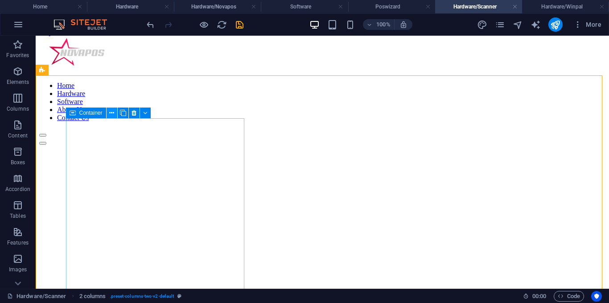
click at [112, 115] on icon at bounding box center [111, 112] width 5 height 9
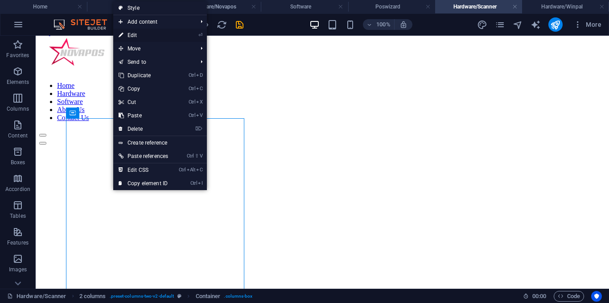
click at [139, 36] on link "⏎ Edit" at bounding box center [143, 35] width 60 height 13
select select "px"
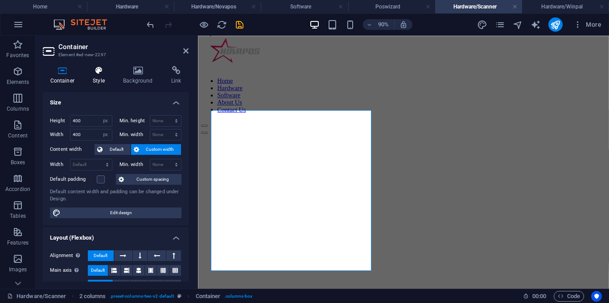
click at [96, 84] on h4 "Style" at bounding box center [101, 75] width 30 height 19
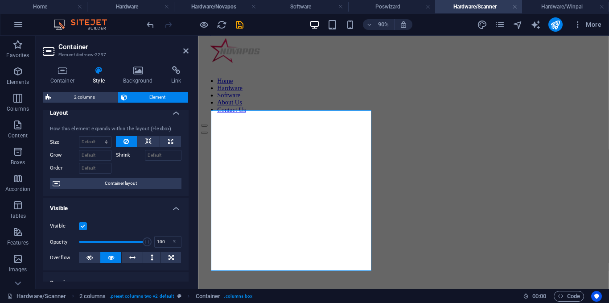
scroll to position [0, 0]
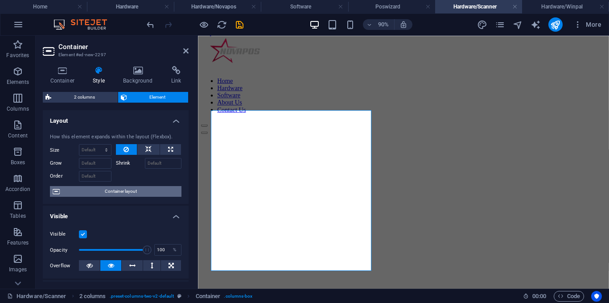
click at [111, 189] on span "Container layout" at bounding box center [120, 191] width 116 height 11
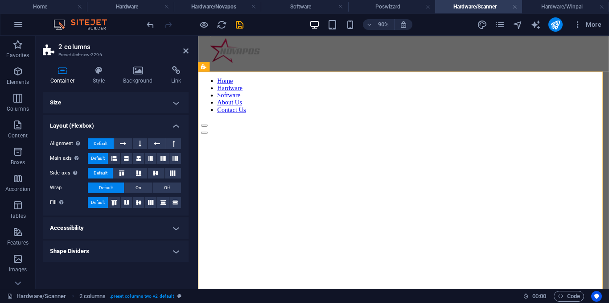
click at [68, 98] on h4 "Size" at bounding box center [116, 102] width 146 height 21
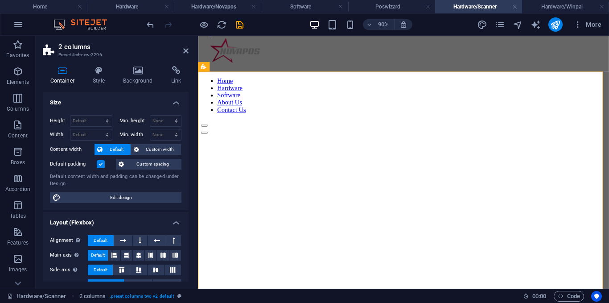
click at [182, 53] on header "2 columns Preset #ed-new-2296" at bounding box center [116, 47] width 146 height 23
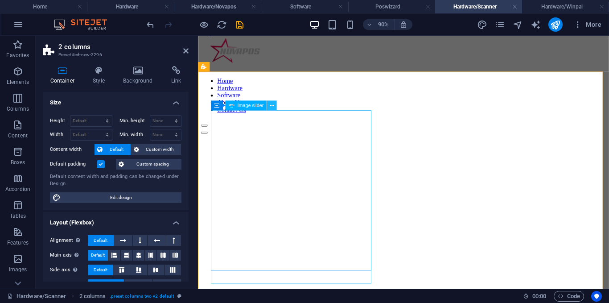
click at [274, 107] on button at bounding box center [272, 105] width 10 height 10
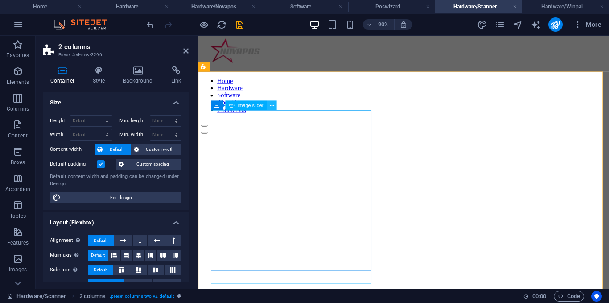
click at [274, 106] on icon at bounding box center [272, 105] width 4 height 8
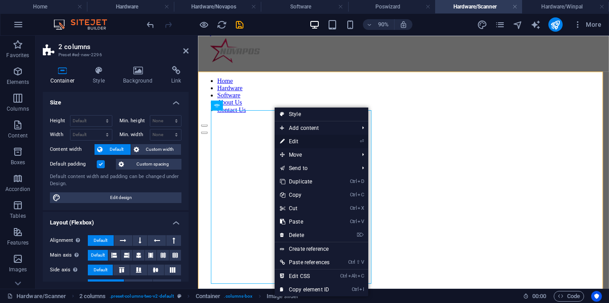
click at [297, 138] on link "⏎ Edit" at bounding box center [304, 141] width 60 height 13
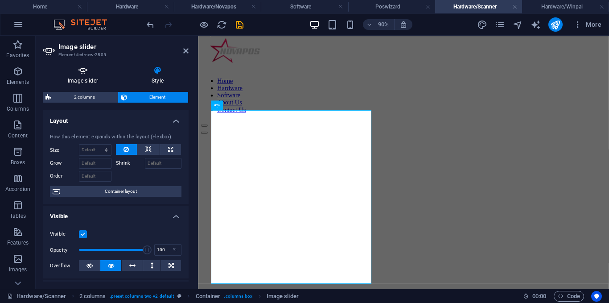
click at [85, 74] on icon at bounding box center [83, 70] width 80 height 9
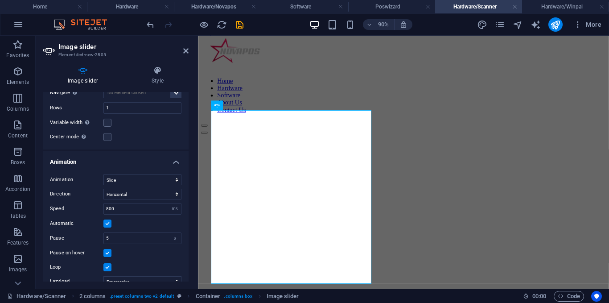
scroll to position [333, 0]
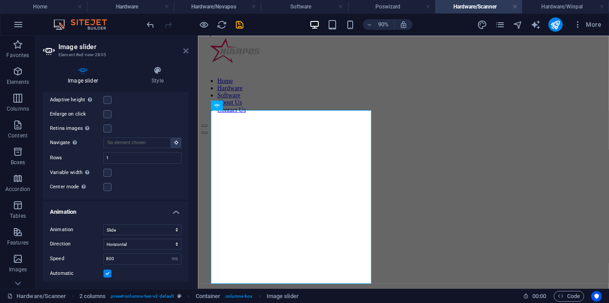
click at [187, 50] on icon at bounding box center [185, 50] width 5 height 7
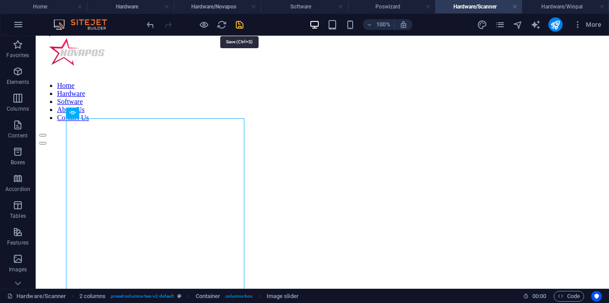
click at [236, 28] on icon "save" at bounding box center [239, 25] width 10 height 10
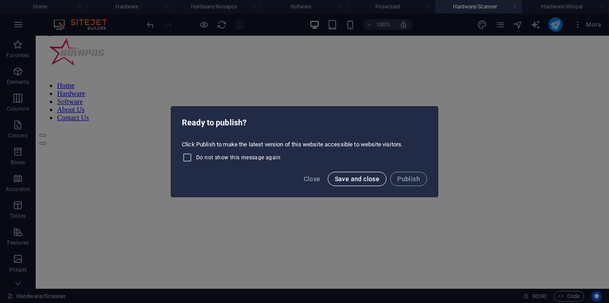
click at [367, 179] on span "Save and close" at bounding box center [357, 178] width 45 height 7
